Goal: Navigation & Orientation: Understand site structure

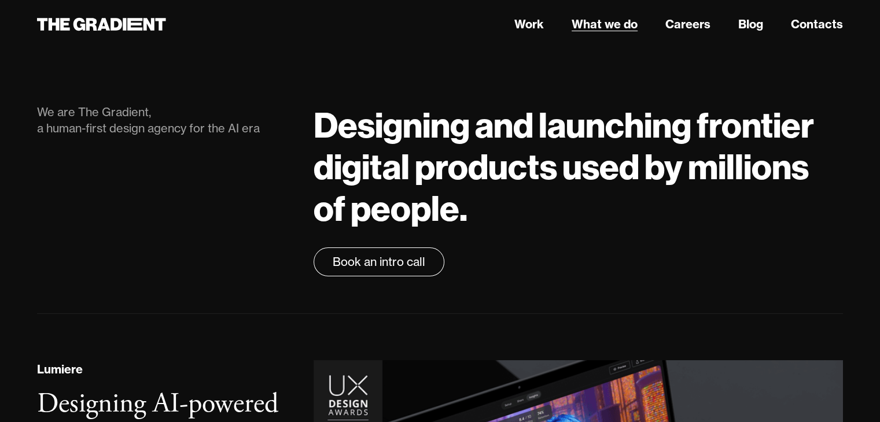
click at [623, 28] on link "What we do" at bounding box center [605, 24] width 66 height 17
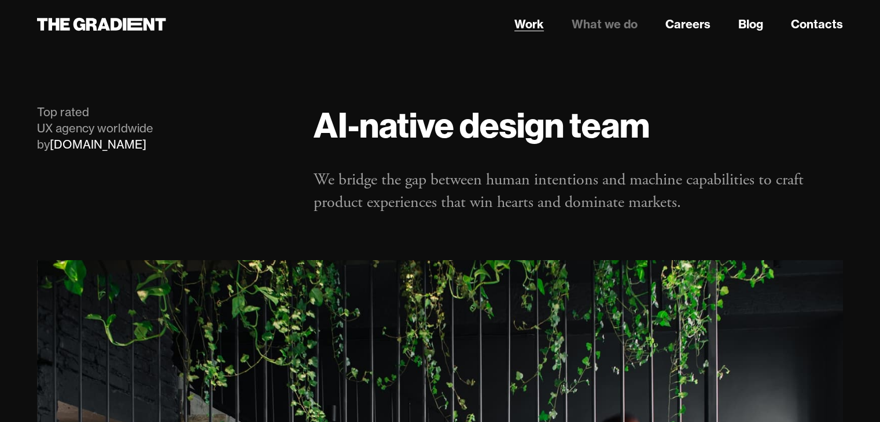
click at [537, 27] on link "Work" at bounding box center [529, 24] width 30 height 17
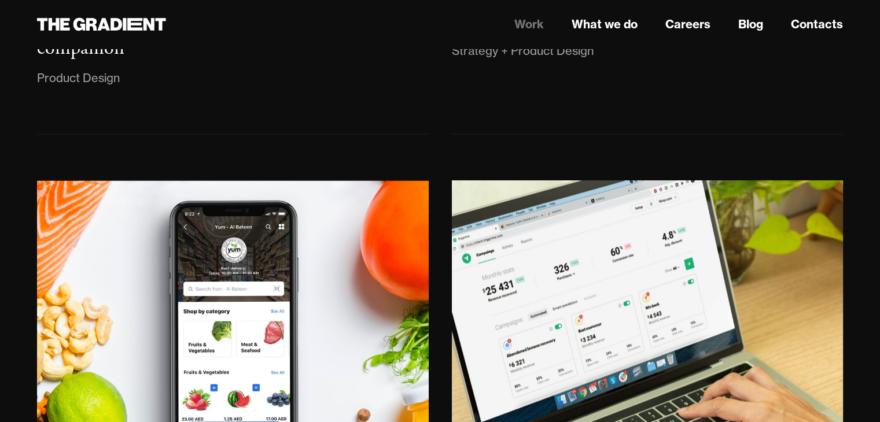
scroll to position [1512, 0]
